Goal: Transaction & Acquisition: Book appointment/travel/reservation

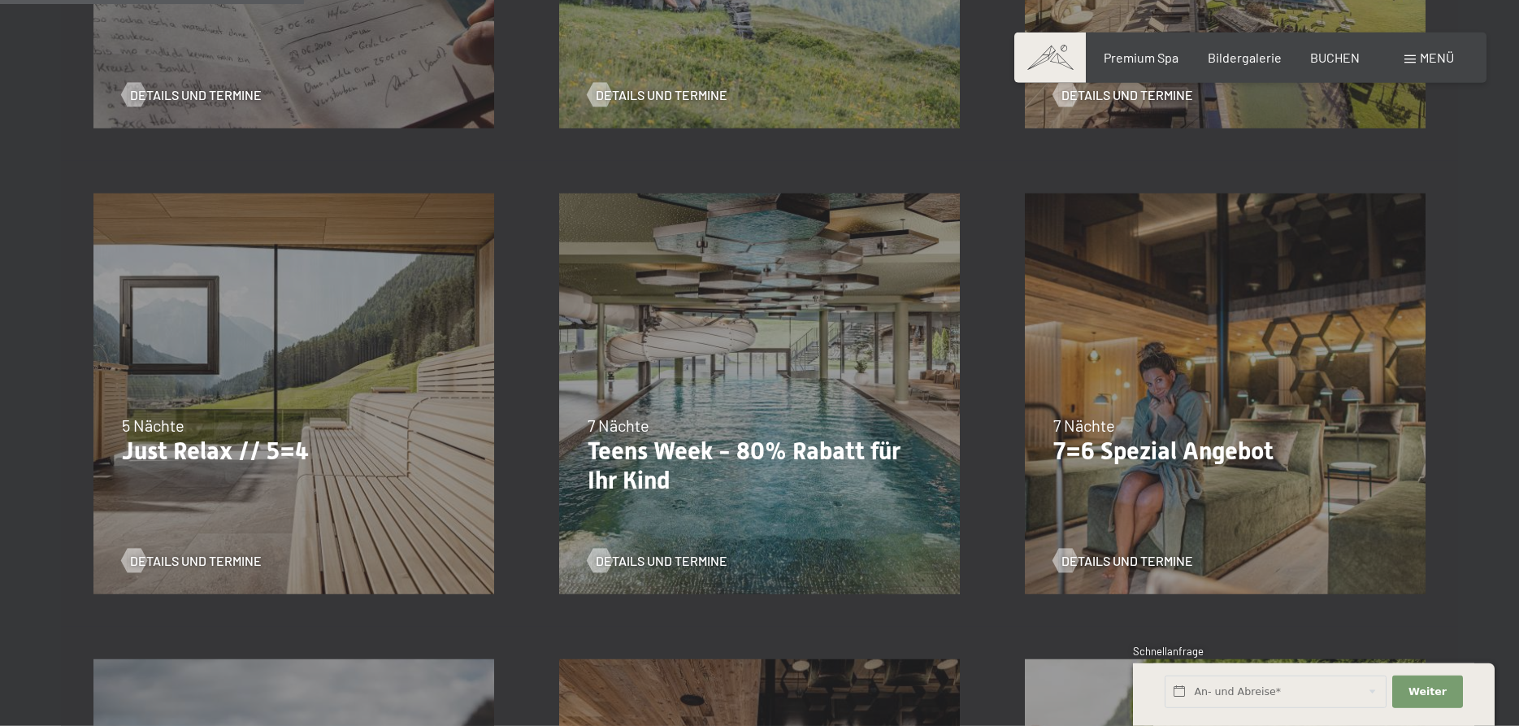
scroll to position [829, 0]
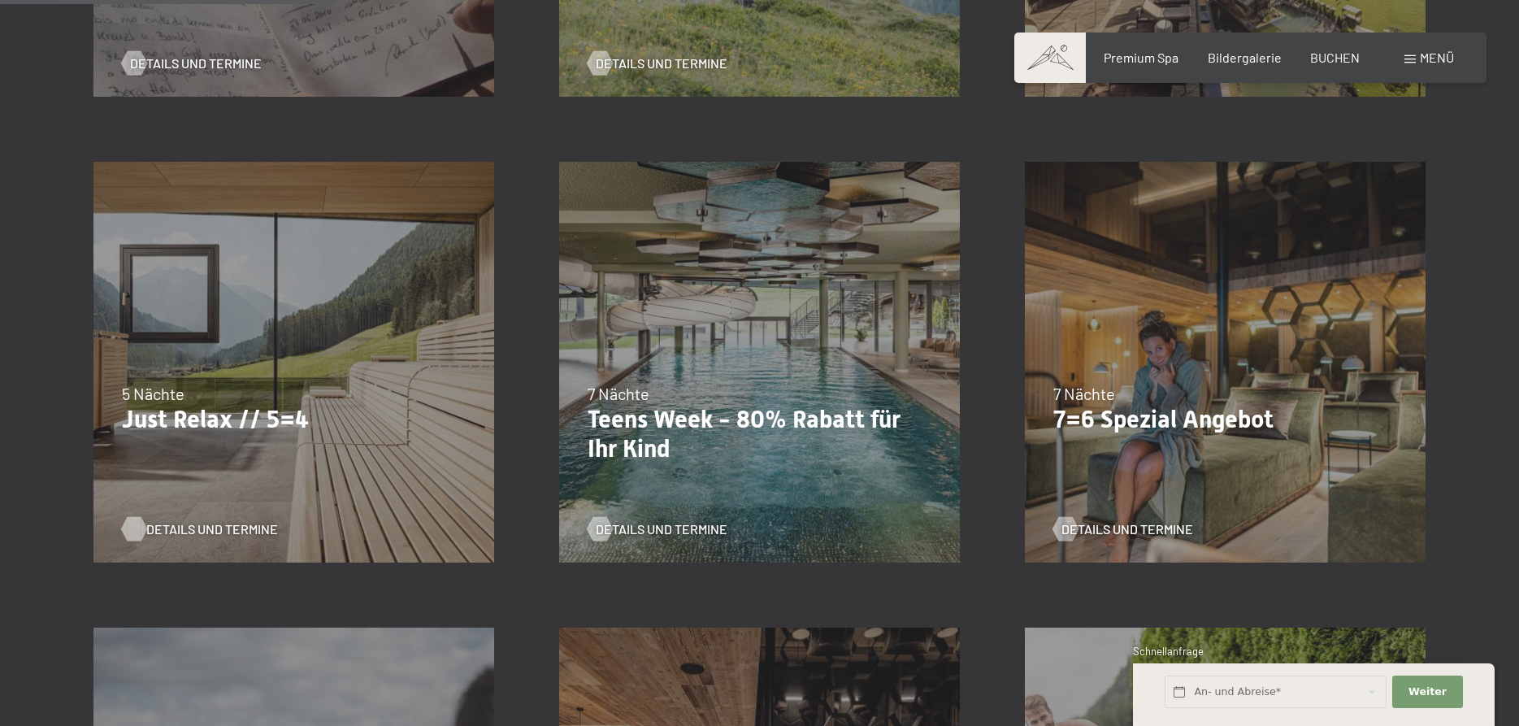
click at [187, 527] on span "Details und Termine" at bounding box center [212, 529] width 132 height 18
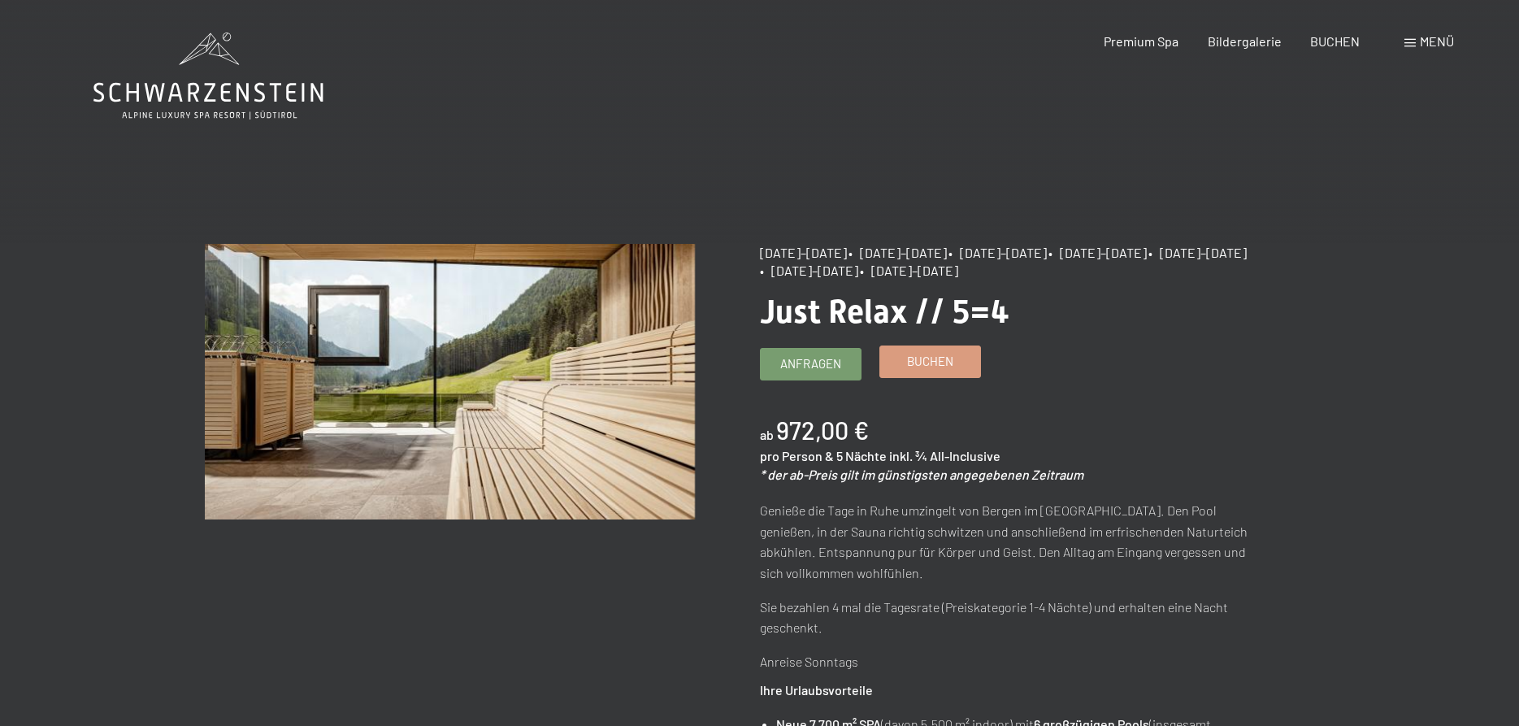
click at [937, 358] on span "Buchen" at bounding box center [930, 361] width 46 height 17
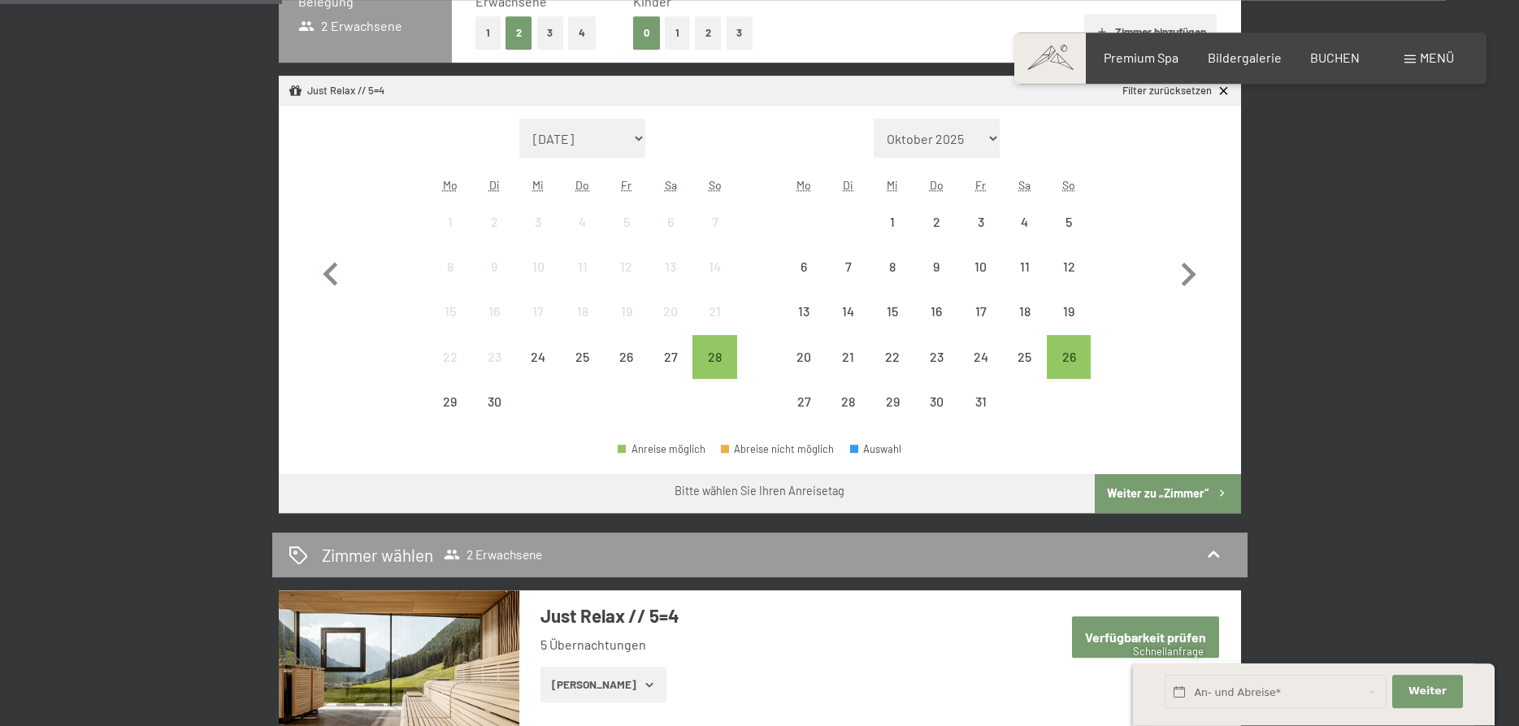
scroll to position [497, 0]
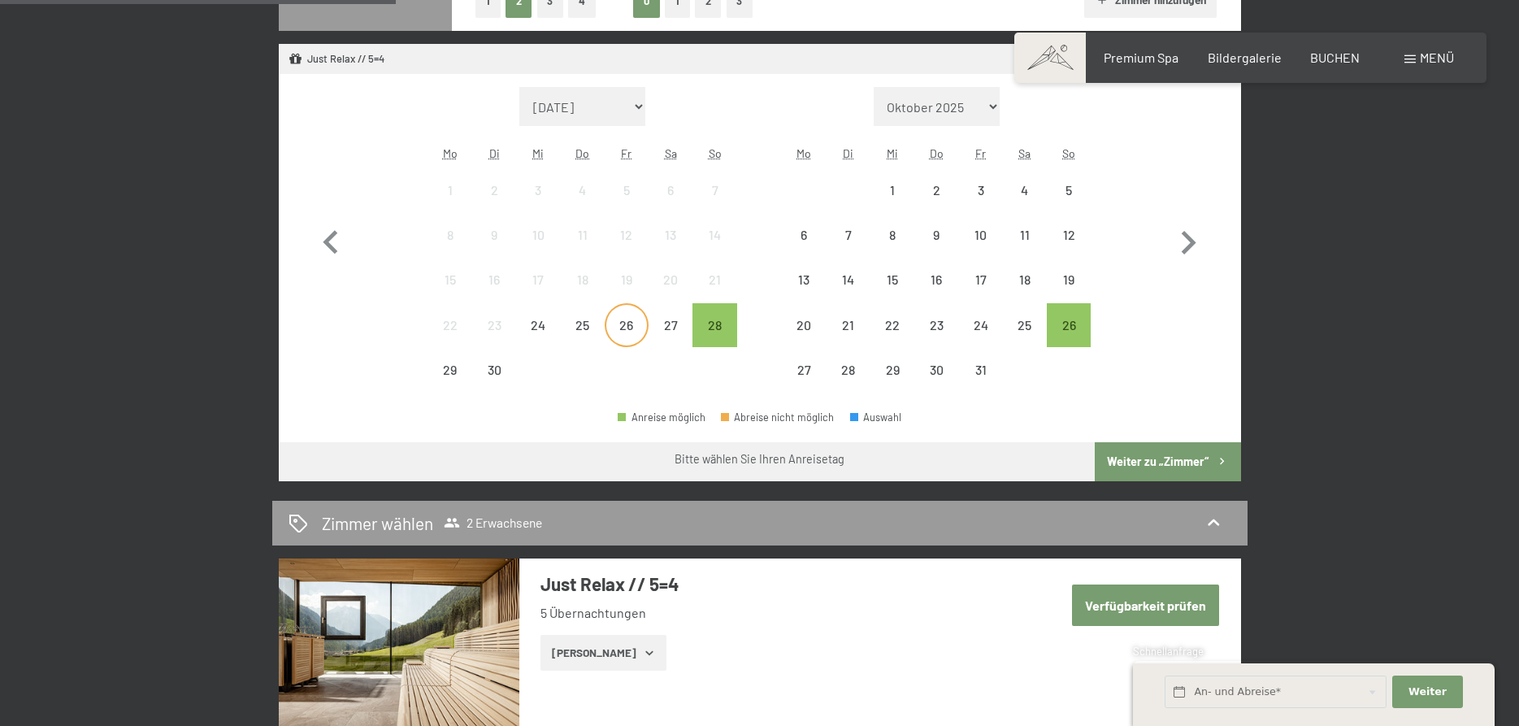
click at [629, 324] on div "26" at bounding box center [626, 339] width 41 height 41
click at [1133, 461] on button "Weiter zu „Zimmer“" at bounding box center [1168, 461] width 146 height 39
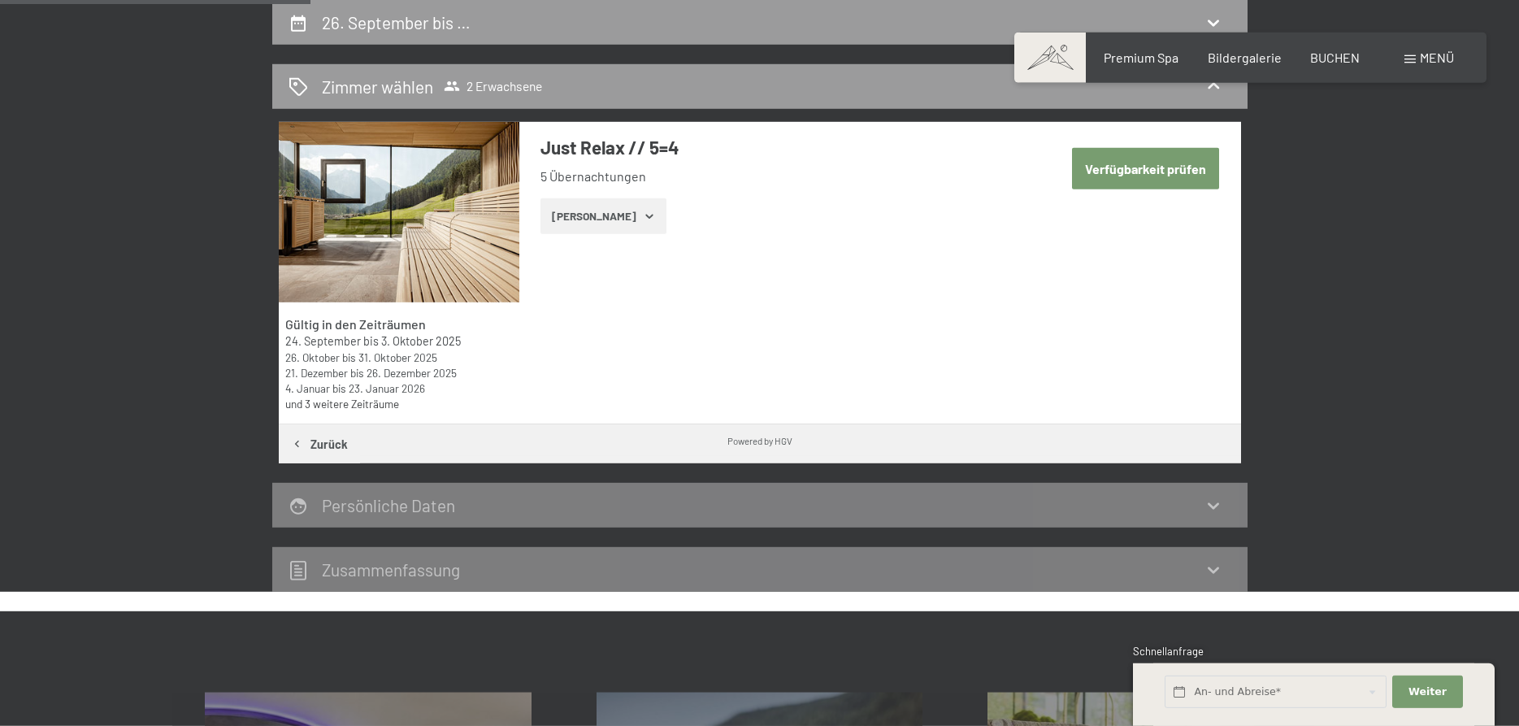
click at [1131, 170] on button "Verfügbarkeit prüfen" at bounding box center [1145, 168] width 147 height 41
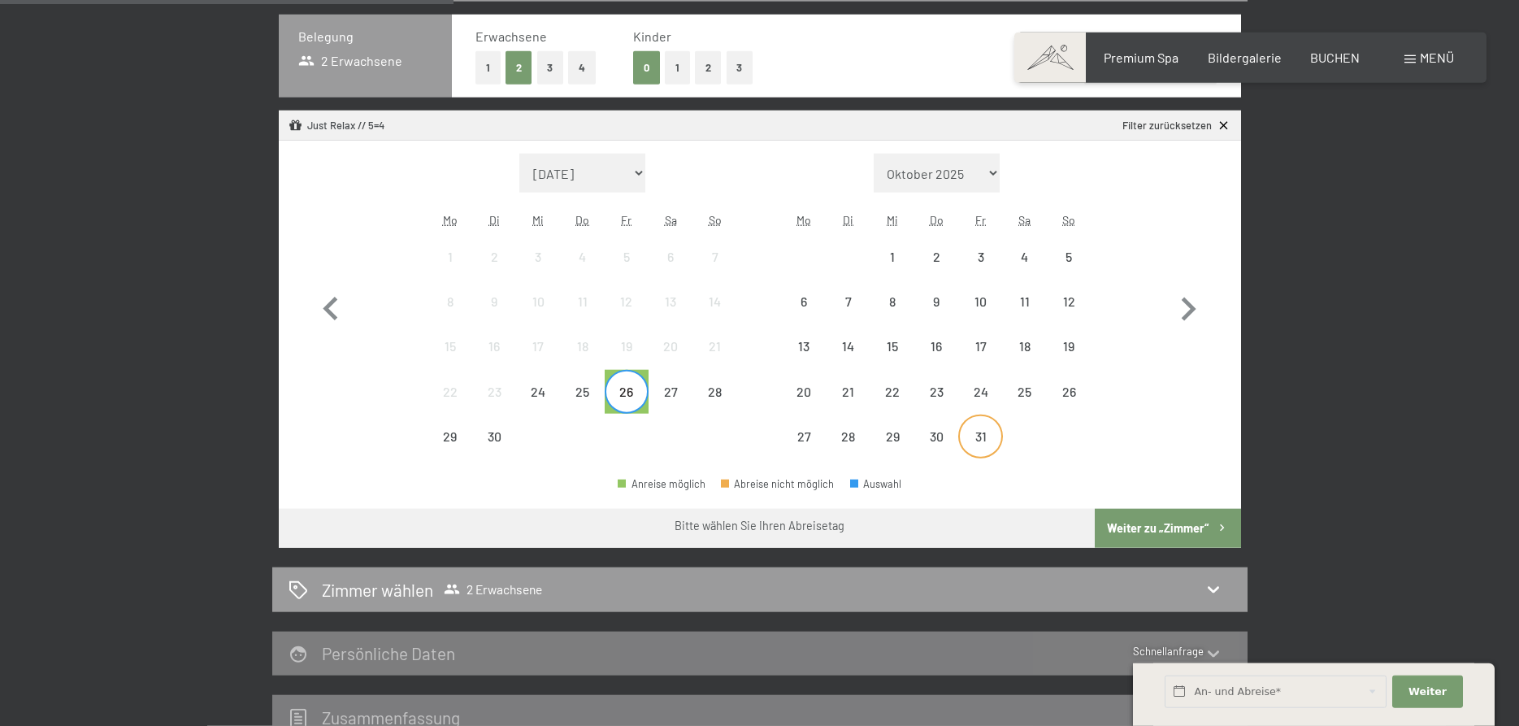
scroll to position [471, 0]
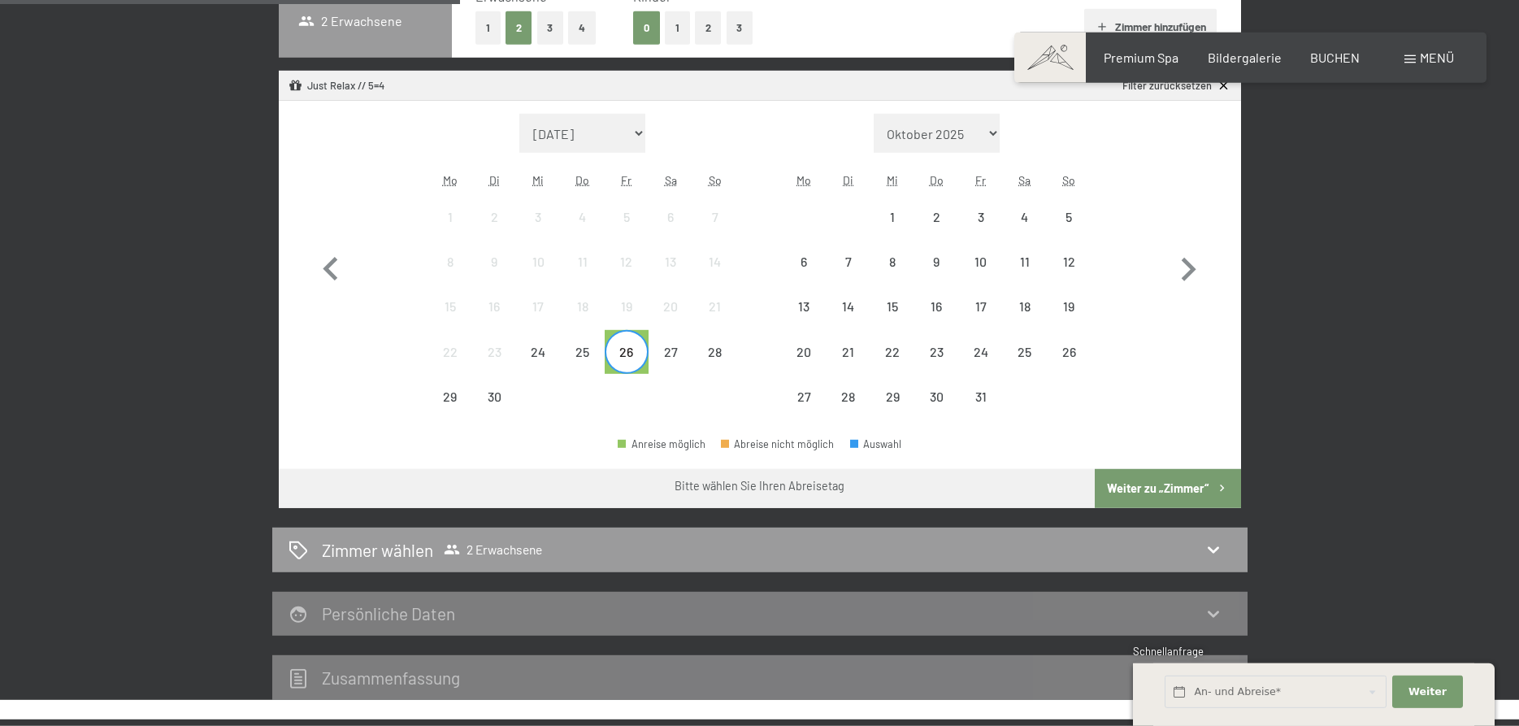
click at [1168, 488] on button "Weiter zu „Zimmer“" at bounding box center [1168, 488] width 146 height 39
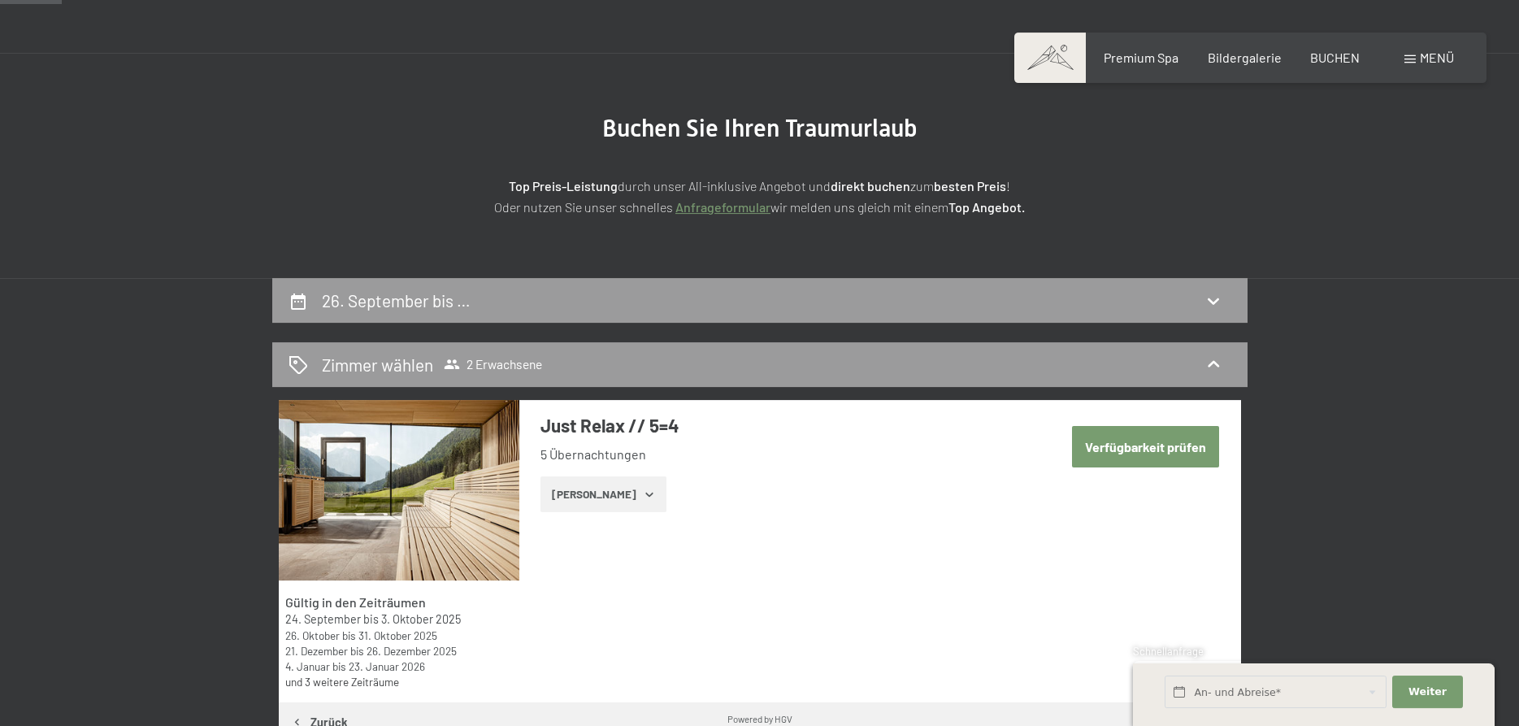
scroll to position [56, 0]
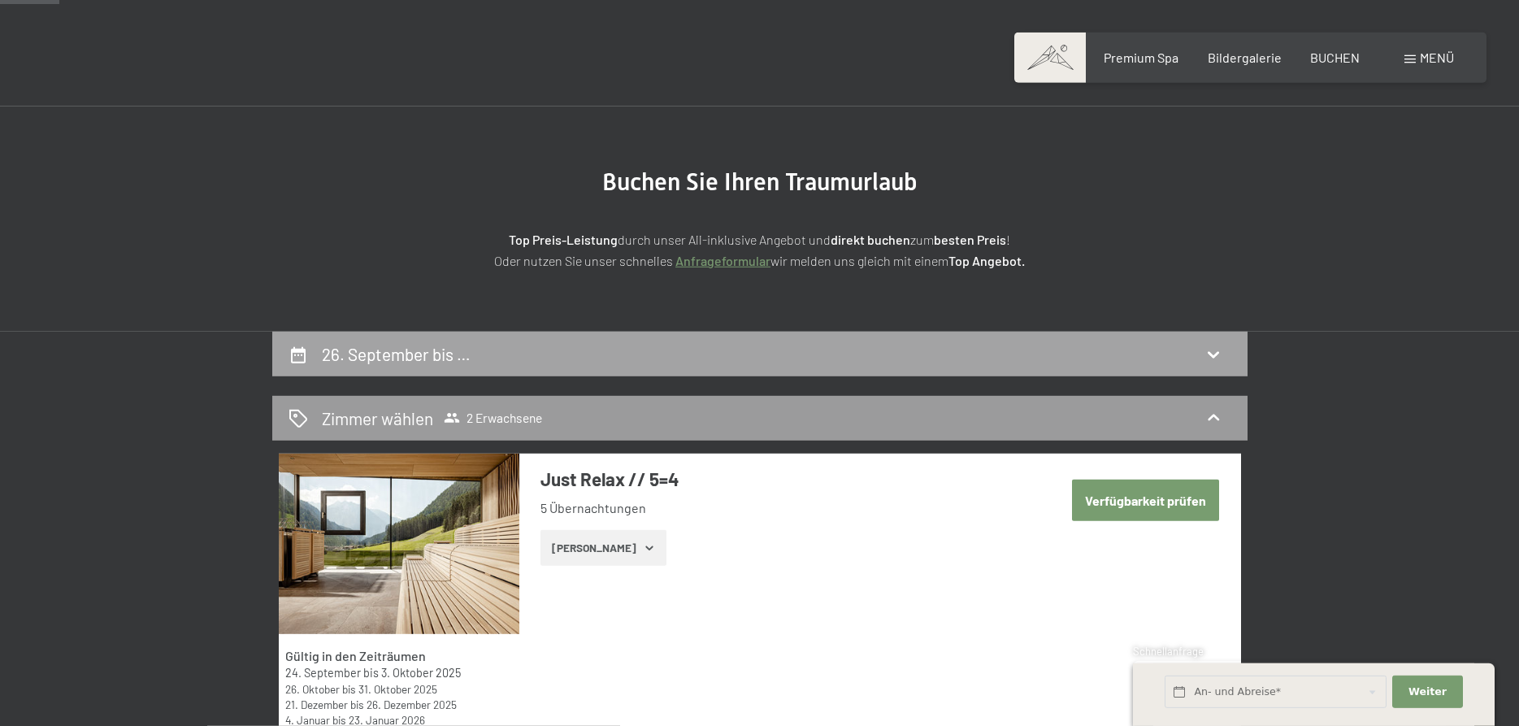
click at [1214, 358] on icon at bounding box center [1213, 355] width 11 height 7
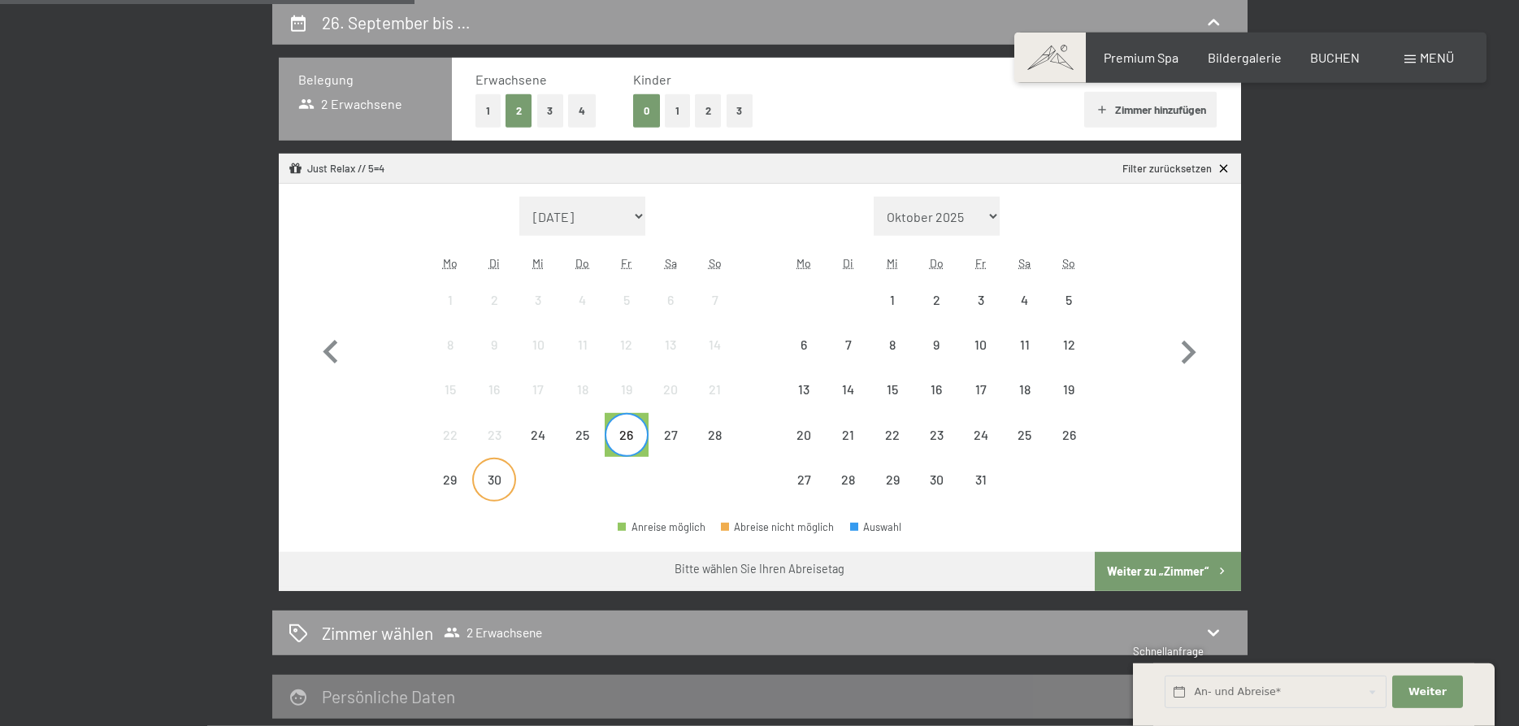
click at [490, 483] on div "30" at bounding box center [494, 493] width 41 height 41
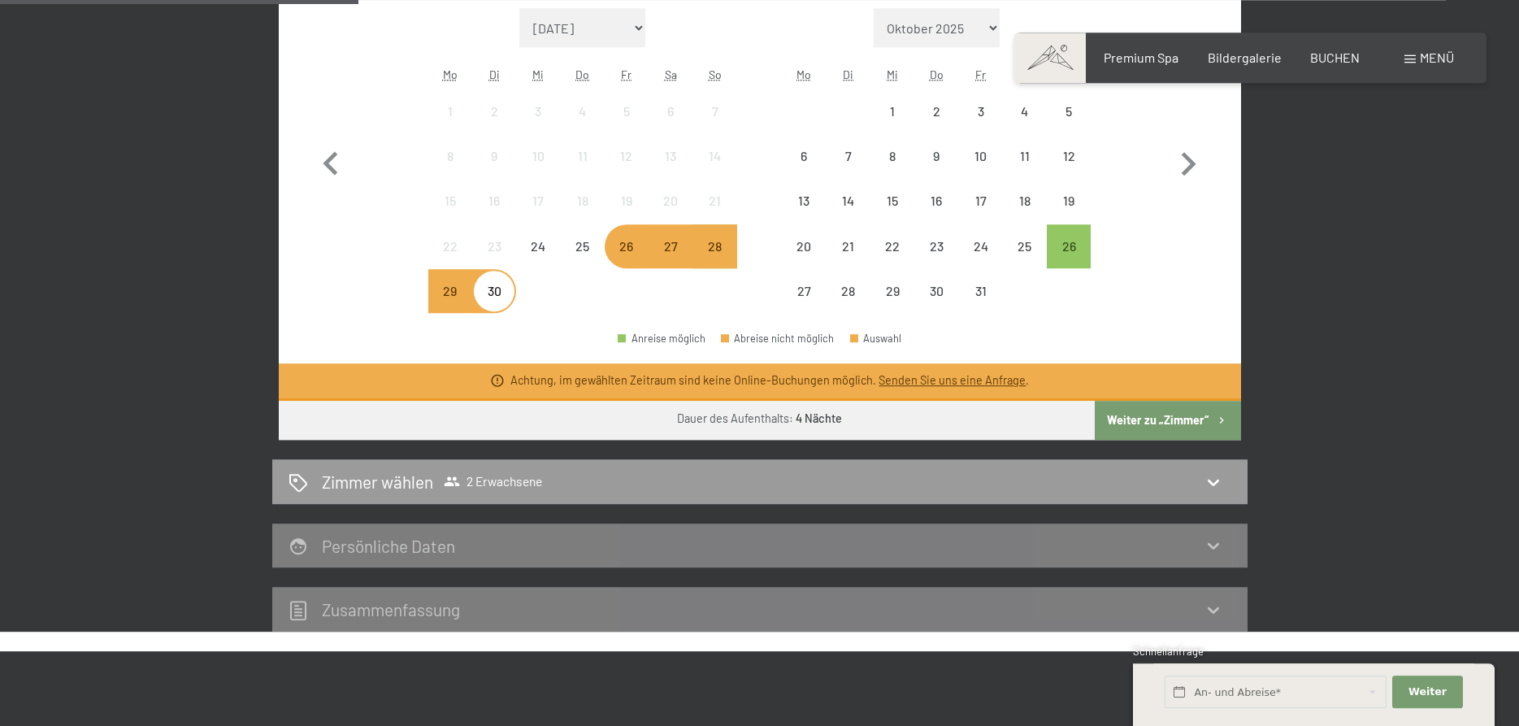
scroll to position [637, 0]
